Goal: Navigation & Orientation: Go to known website

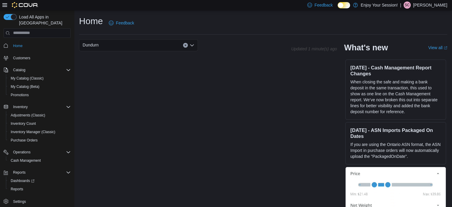
click at [426, 9] on div "Feedback Dark Mode Enjoy Your Session! | SC [PERSON_NAME]" at bounding box center [376, 5] width 142 height 12
click at [418, 3] on p "[PERSON_NAME]" at bounding box center [430, 4] width 34 height 7
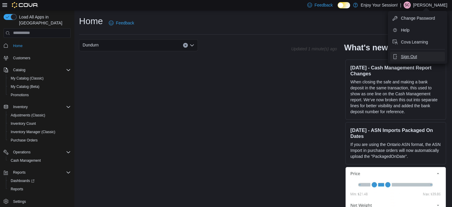
click at [406, 55] on span "Sign Out" at bounding box center [409, 56] width 16 height 6
